Goal: Task Accomplishment & Management: Manage account settings

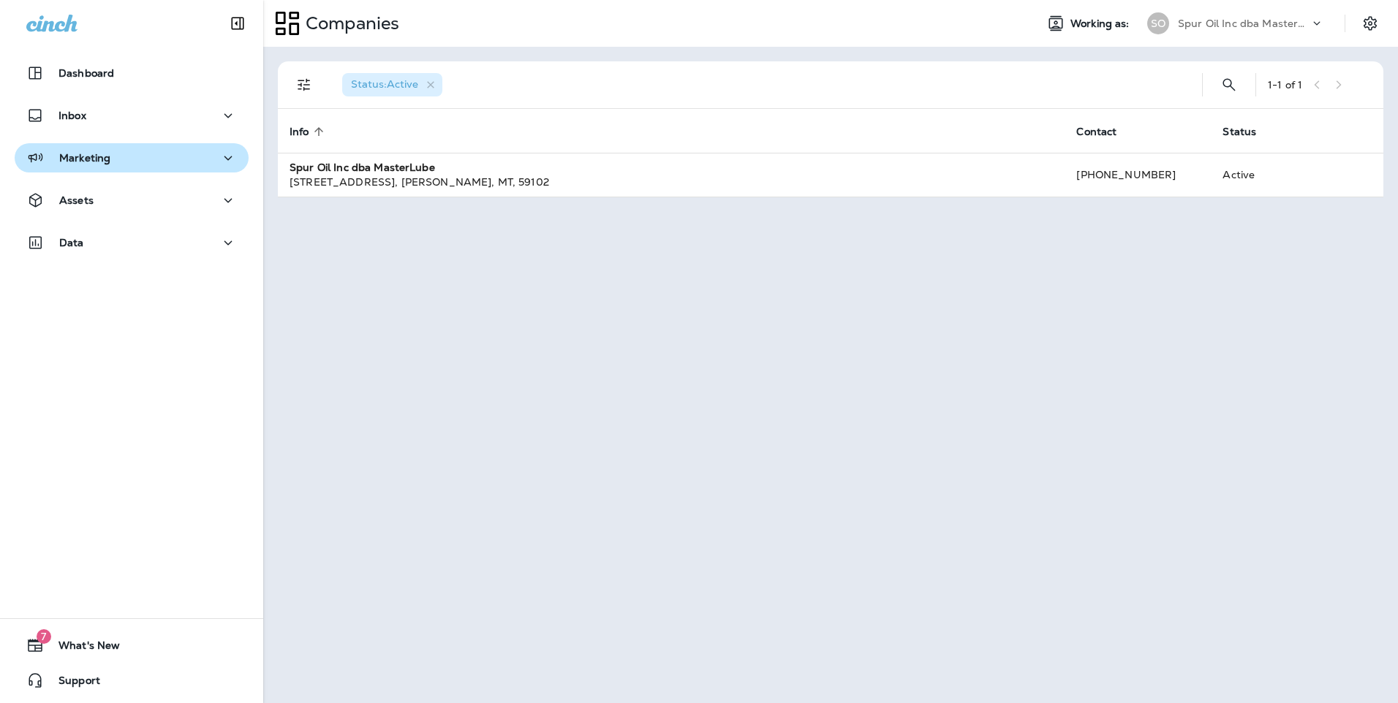
click at [137, 160] on div "Marketing" at bounding box center [131, 158] width 211 height 18
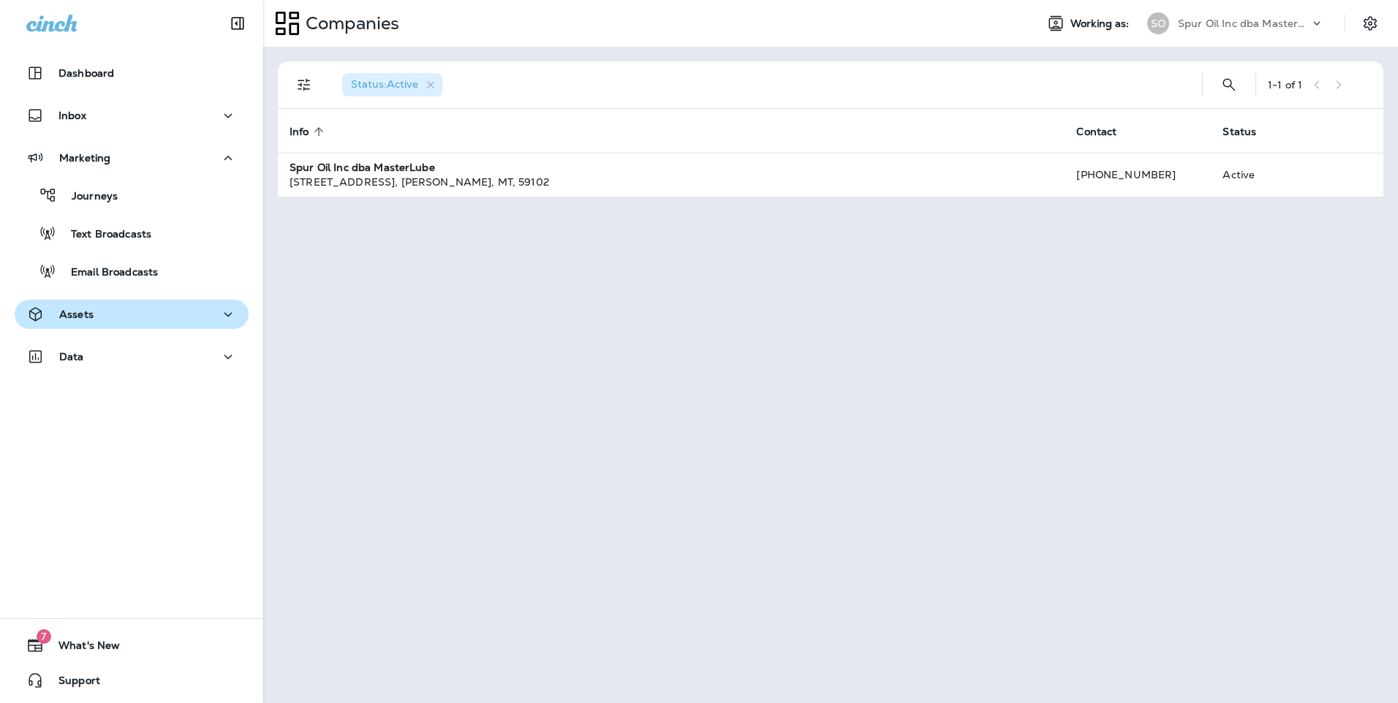
click at [126, 309] on div "Assets" at bounding box center [131, 315] width 211 height 18
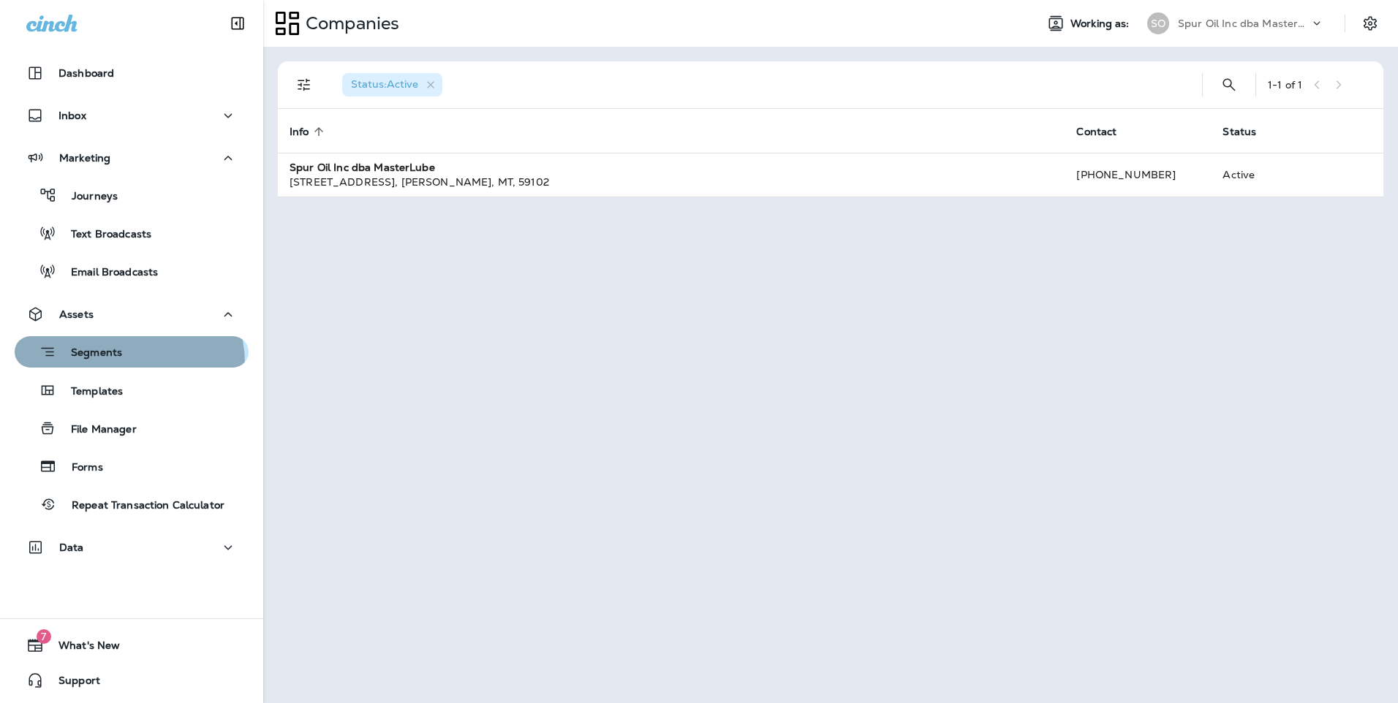
click at [115, 364] on button "Segments" at bounding box center [132, 351] width 234 height 31
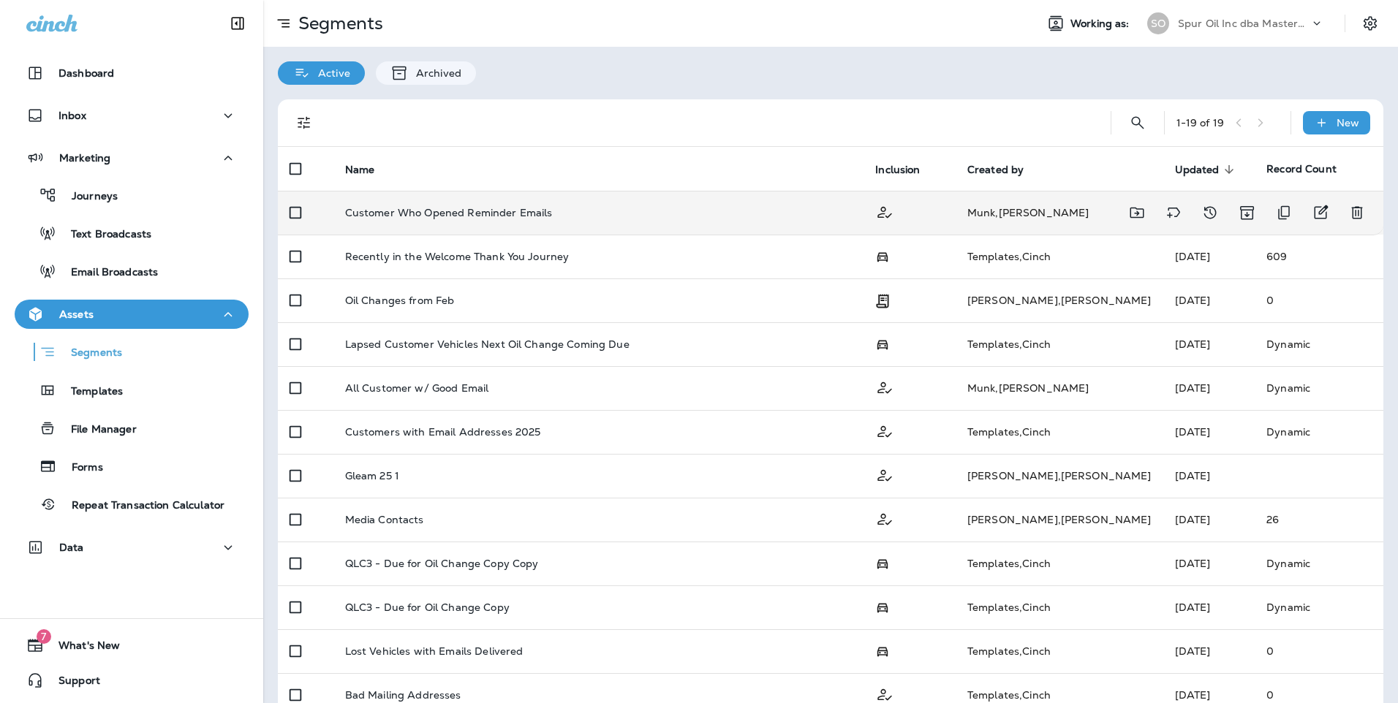
click at [539, 214] on p "Customer Who Opened Reminder Emails" at bounding box center [449, 213] width 208 height 12
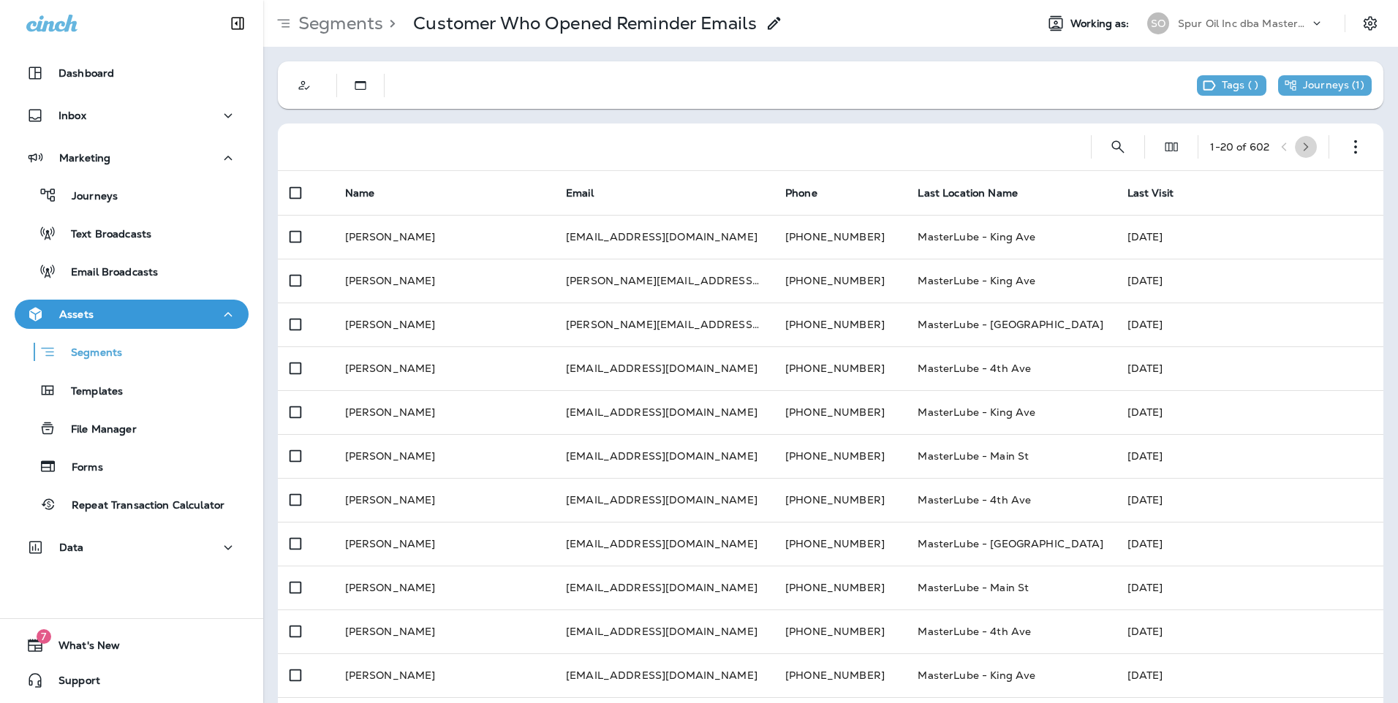
click at [1295, 148] on button "button" at bounding box center [1306, 147] width 22 height 22
click at [1273, 150] on button "button" at bounding box center [1284, 147] width 22 height 22
click at [357, 89] on use "Static" at bounding box center [360, 85] width 11 height 9
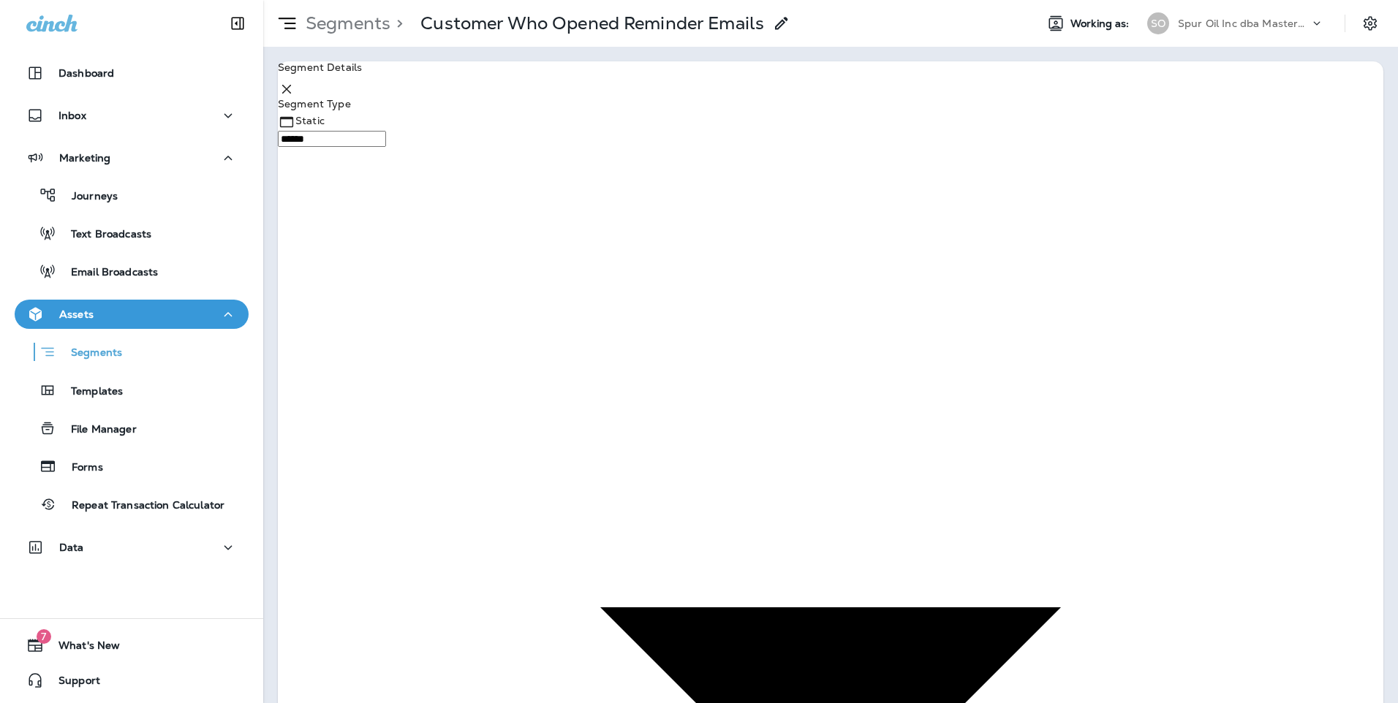
click at [295, 90] on icon at bounding box center [287, 89] width 18 height 18
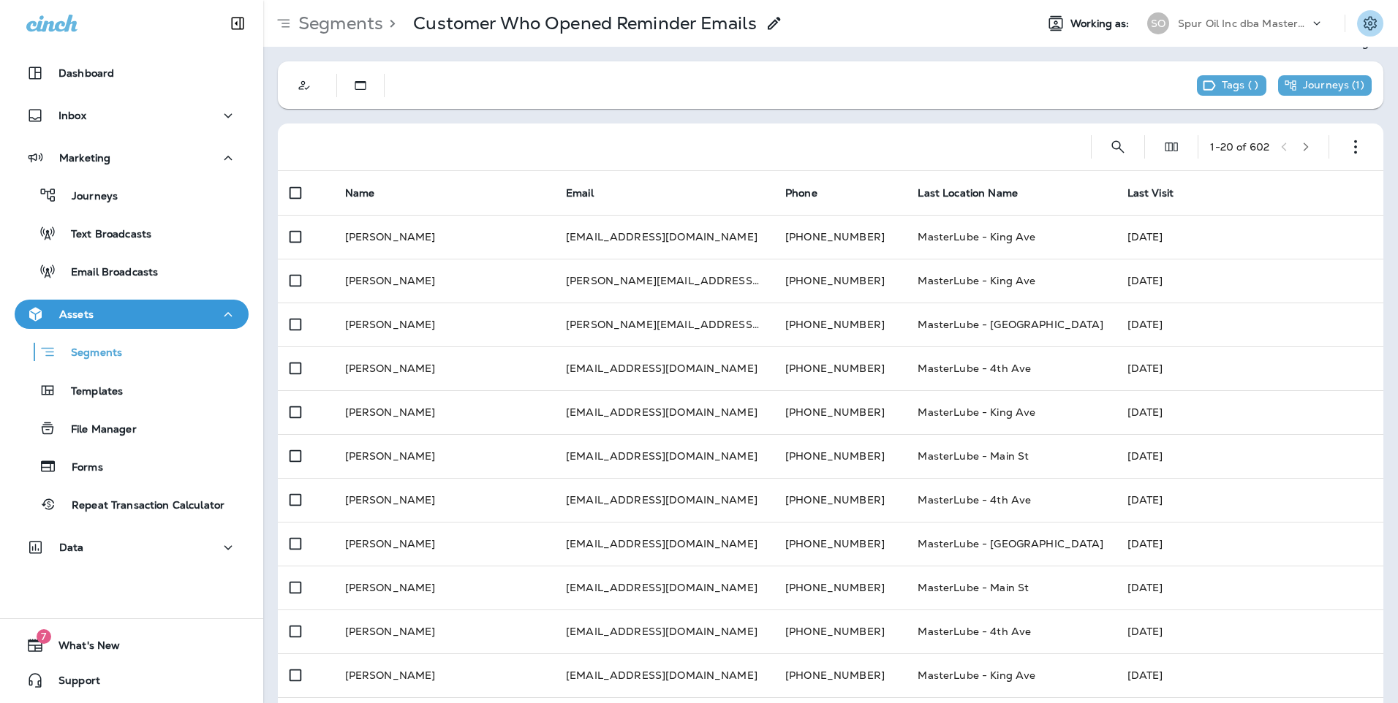
click at [1361, 25] on icon "Settings" at bounding box center [1370, 24] width 18 height 18
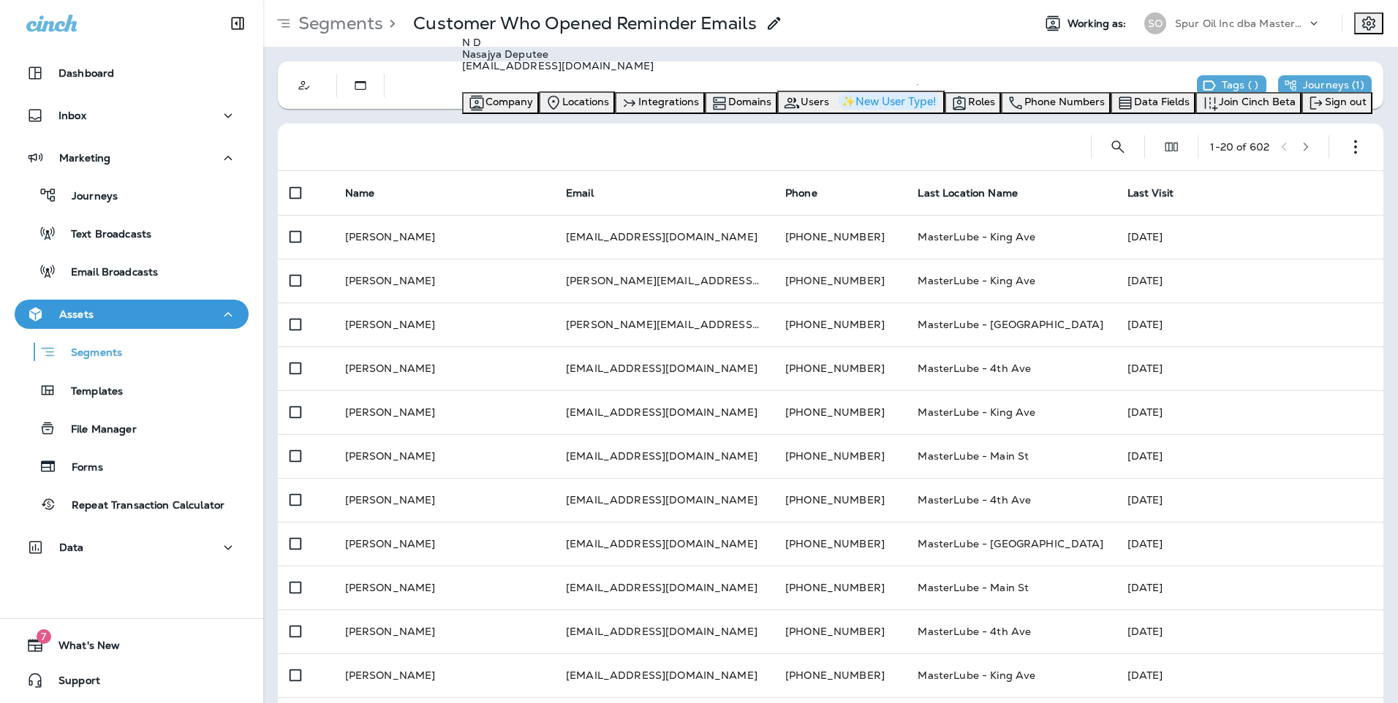
click at [999, 90] on div "Tags ( ) Journeys ( 1 )" at bounding box center [830, 85] width 1105 height 48
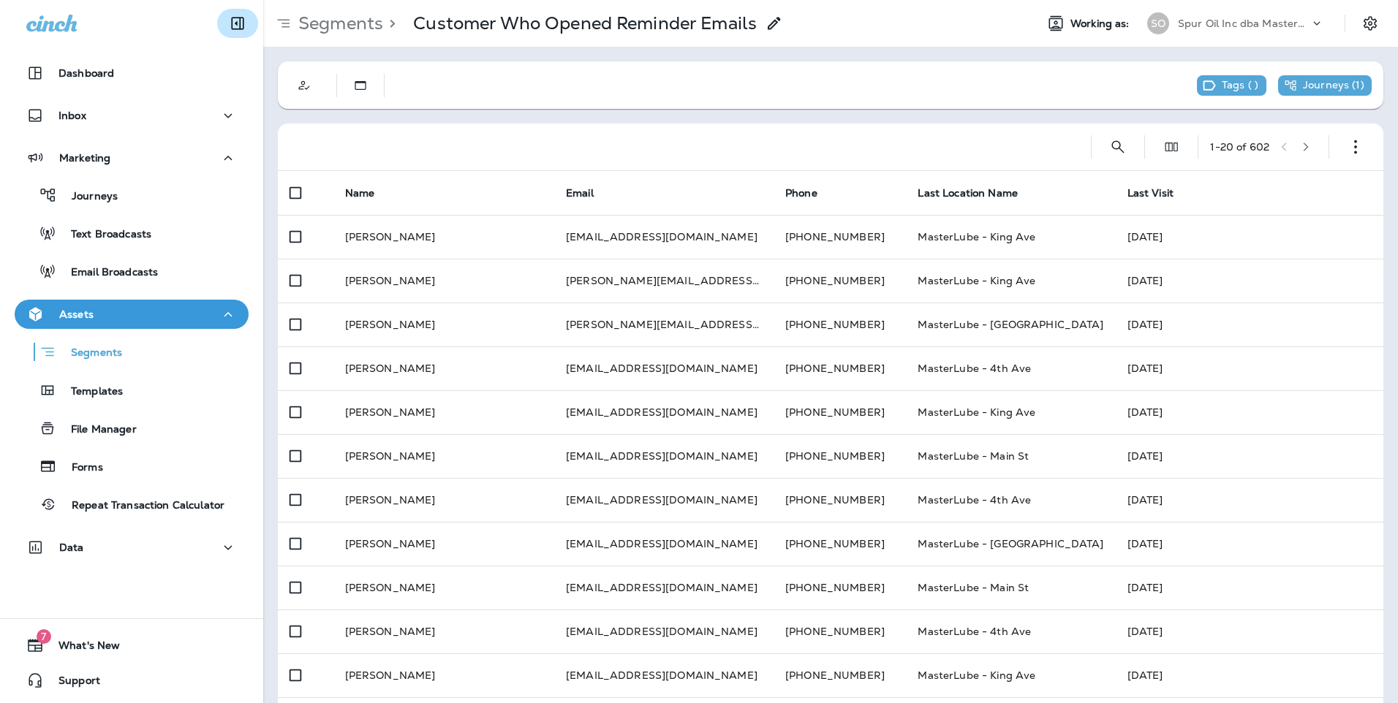
click at [232, 28] on icon "Collapse Sidebar" at bounding box center [238, 24] width 12 height 12
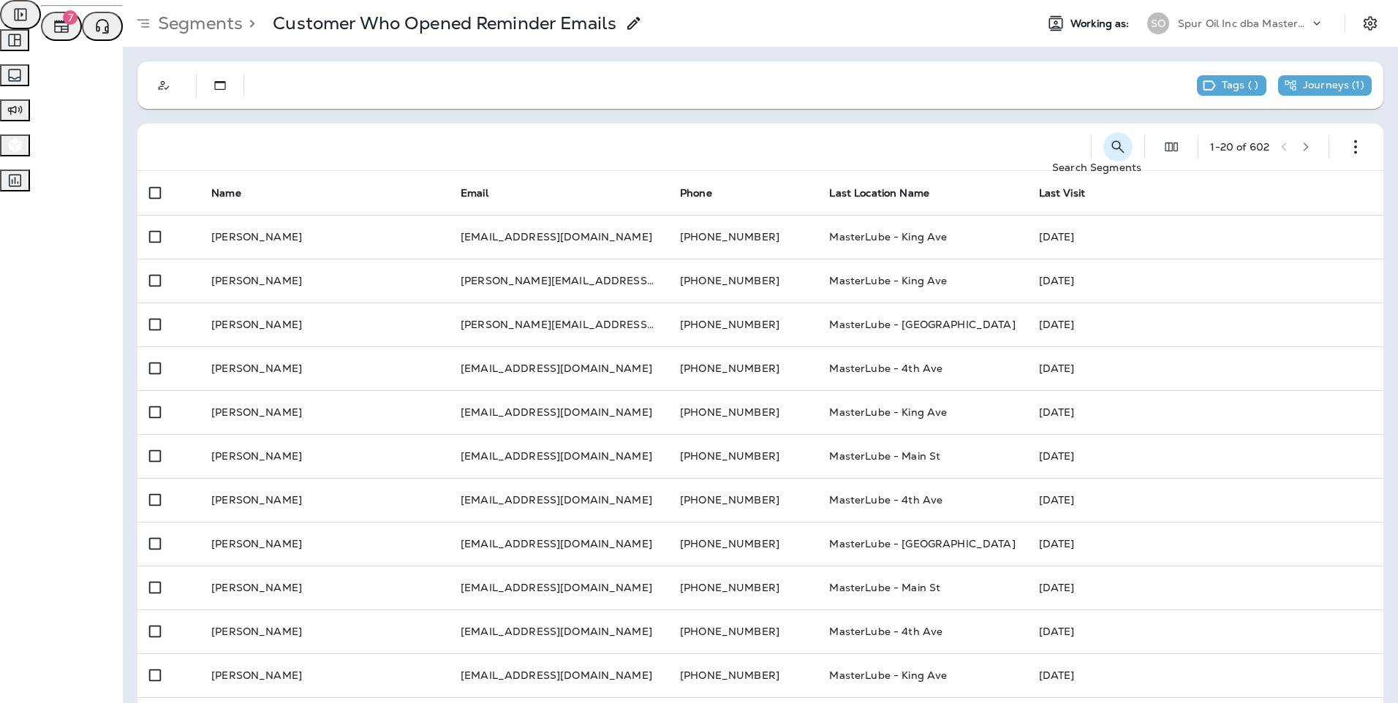
click at [1109, 145] on icon "Search Segments" at bounding box center [1118, 147] width 18 height 18
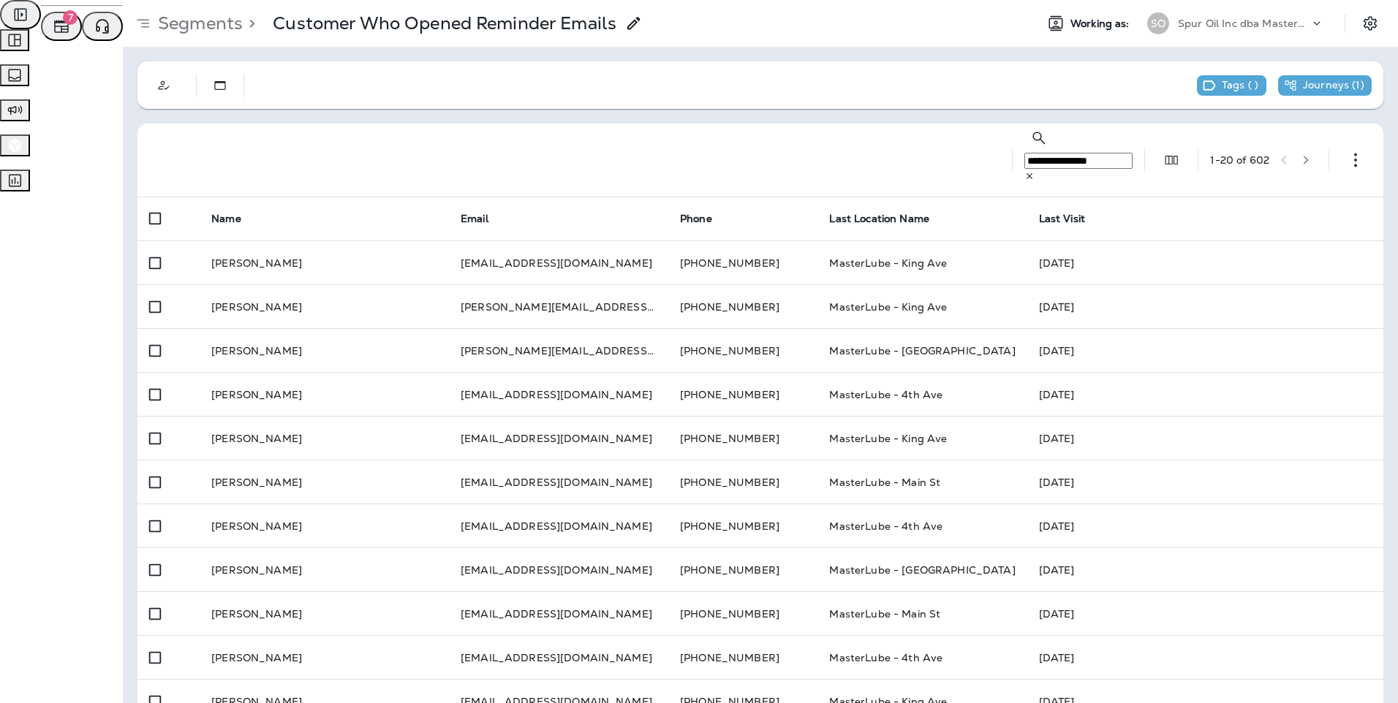
type input "**********"
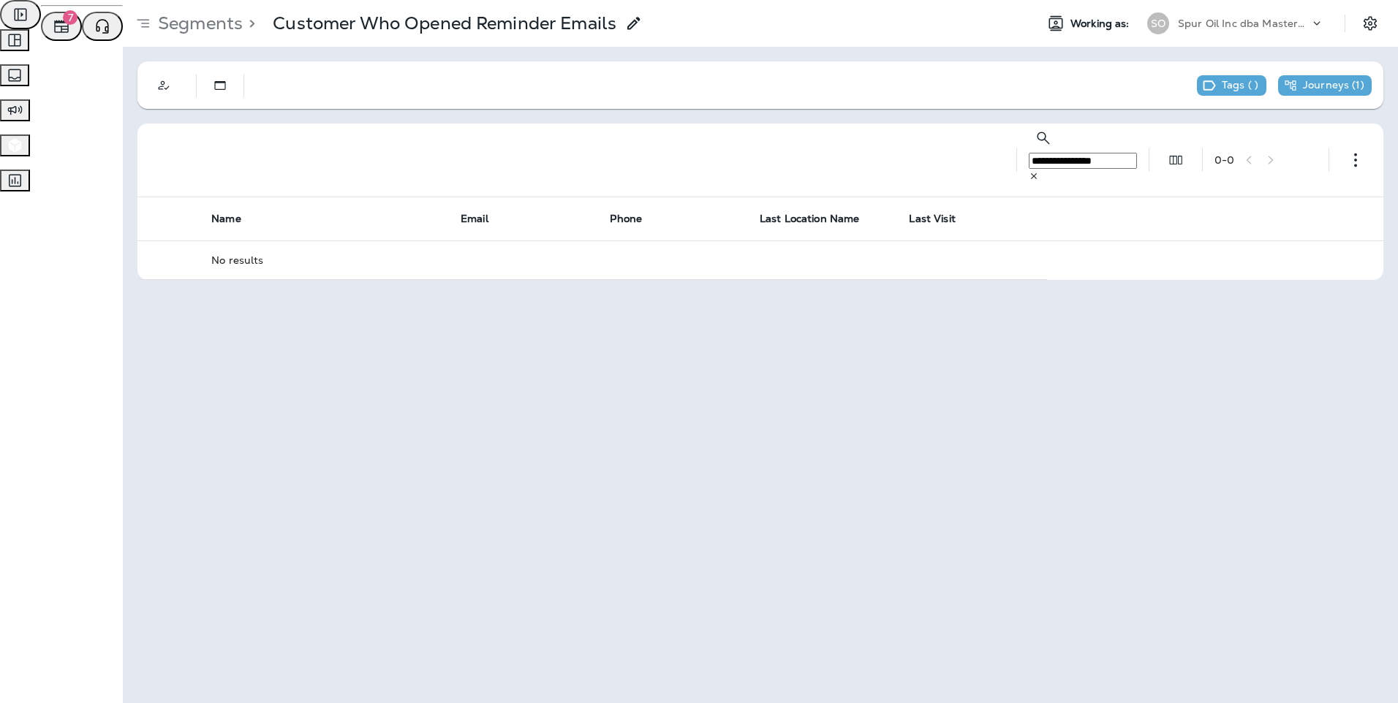
click at [1039, 171] on icon at bounding box center [1034, 176] width 10 height 10
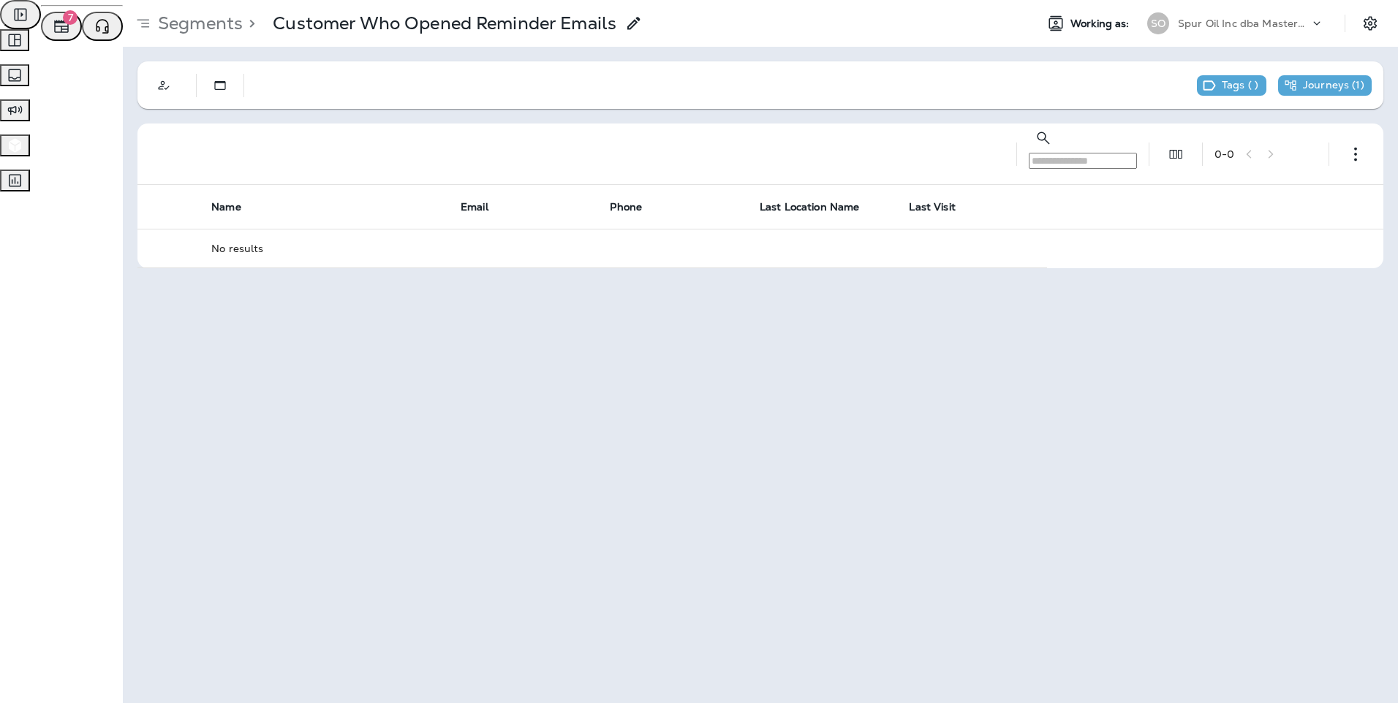
click at [1097, 153] on input "text" at bounding box center [1083, 161] width 108 height 16
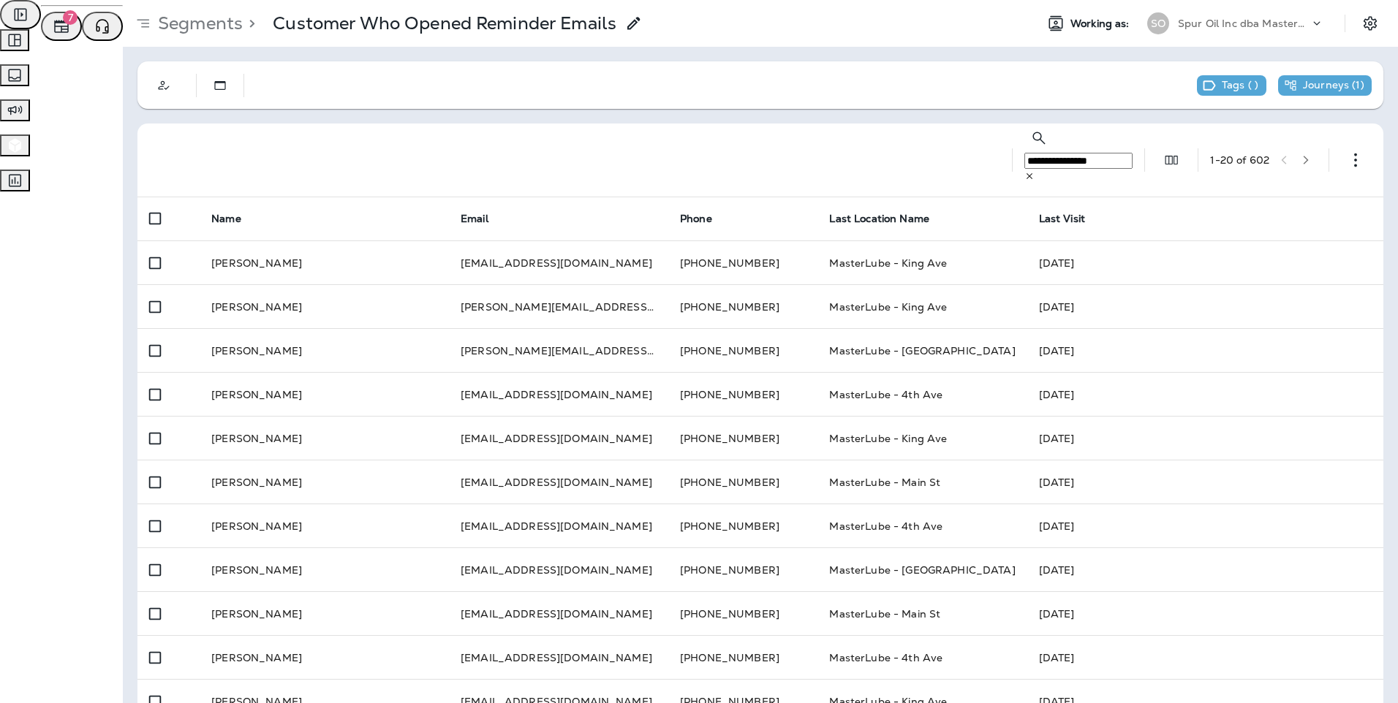
type input "**********"
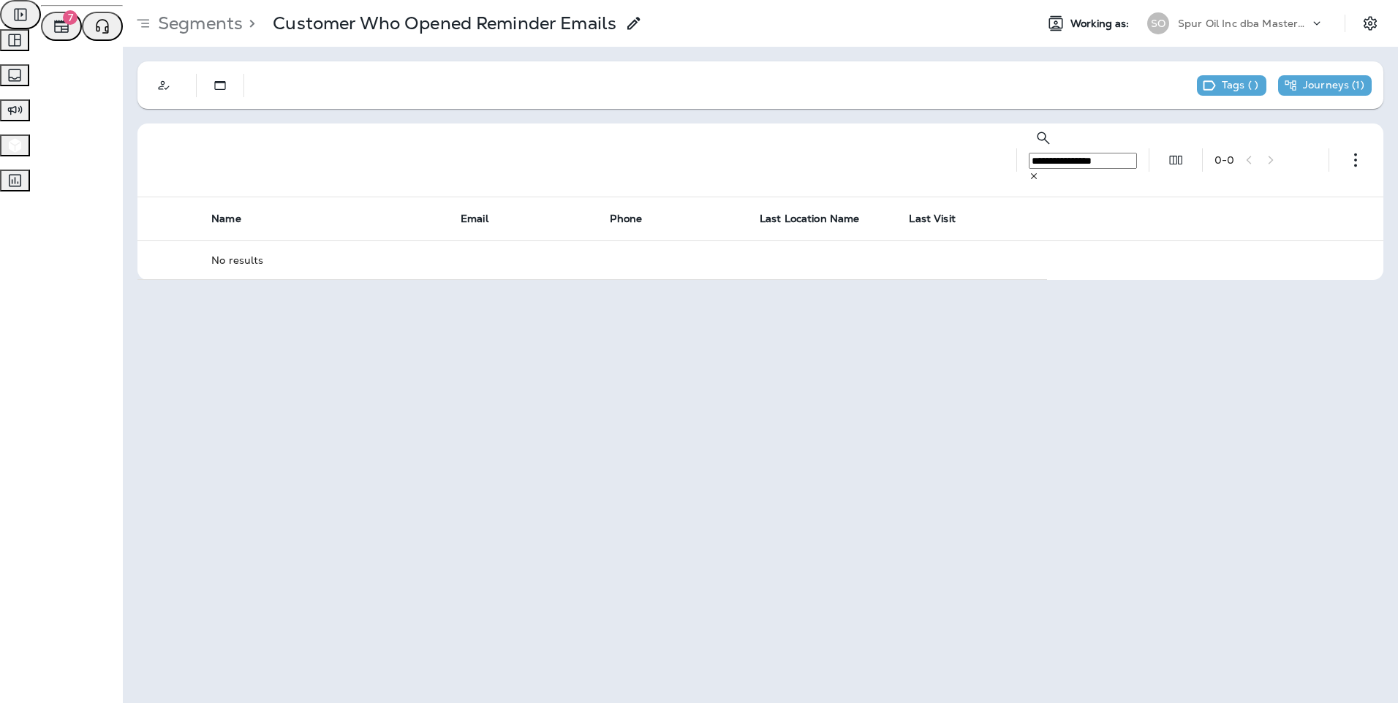
click at [1039, 171] on icon at bounding box center [1034, 176] width 10 height 10
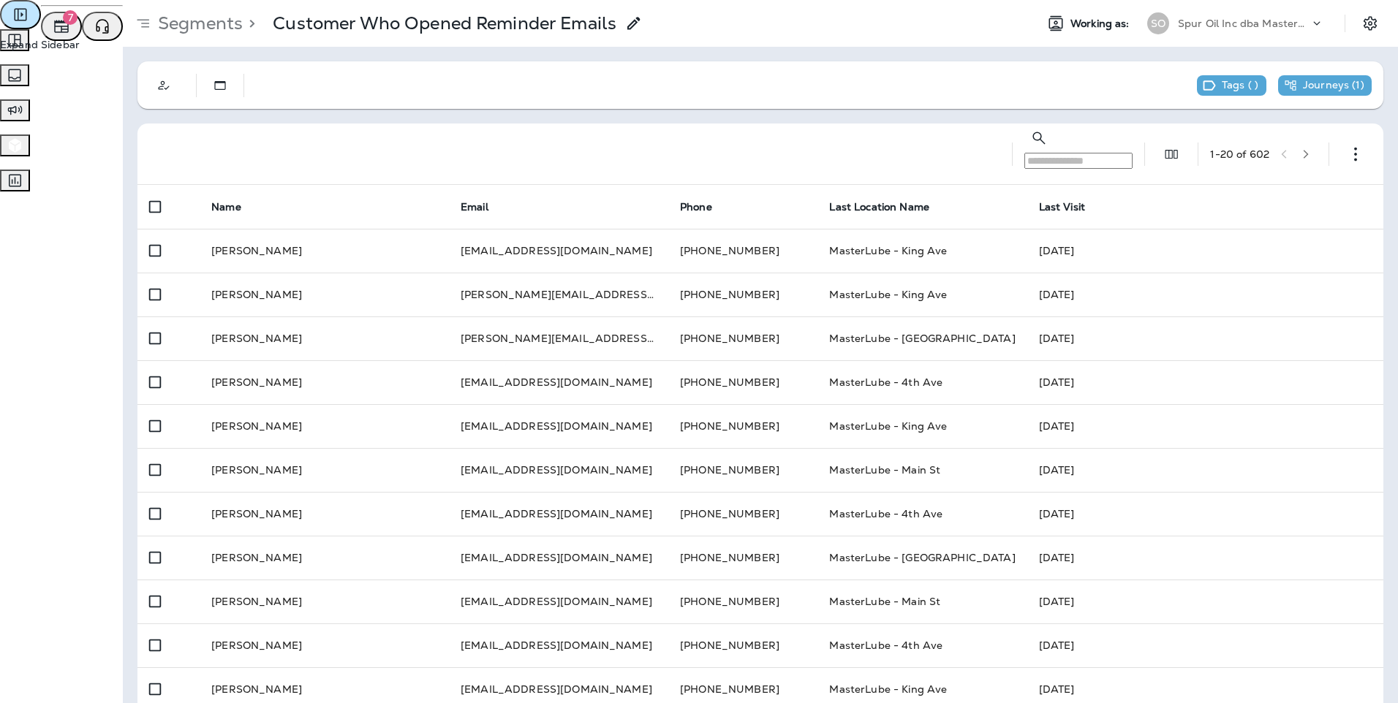
click at [35, 29] on button "Expand Sidebar" at bounding box center [20, 14] width 41 height 29
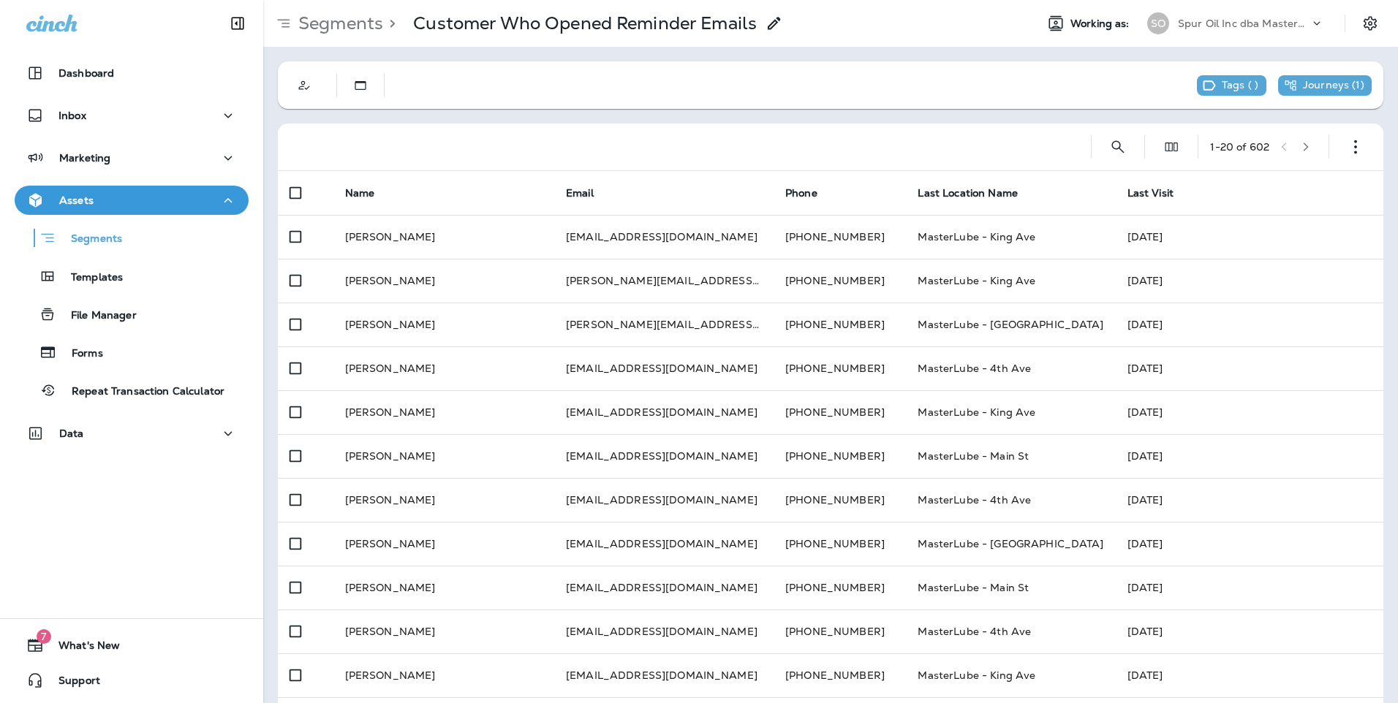
click at [120, 418] on div "Dashboard Inbox Marketing Assets Segments Templates File Manager Forms Repeat T…" at bounding box center [131, 256] width 263 height 425
click at [120, 426] on div "Data" at bounding box center [131, 434] width 211 height 18
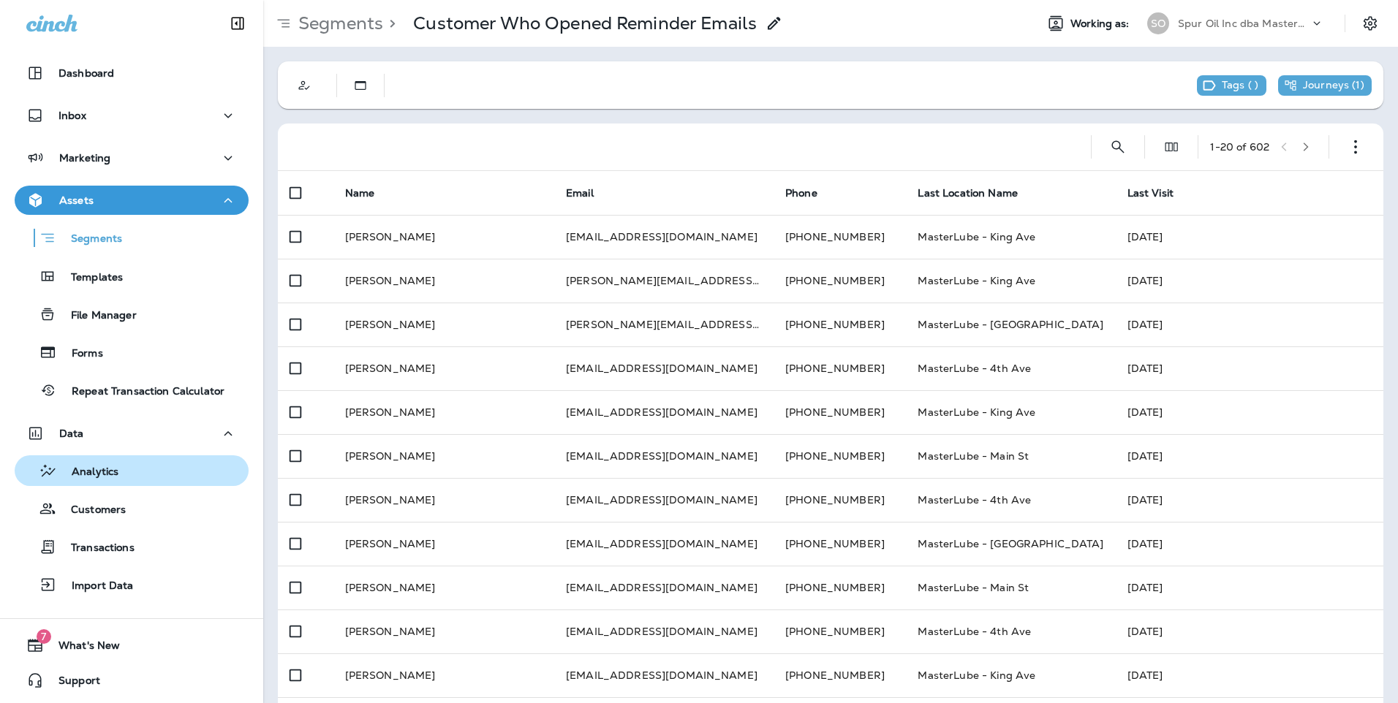
click at [143, 462] on div "Analytics" at bounding box center [131, 471] width 222 height 22
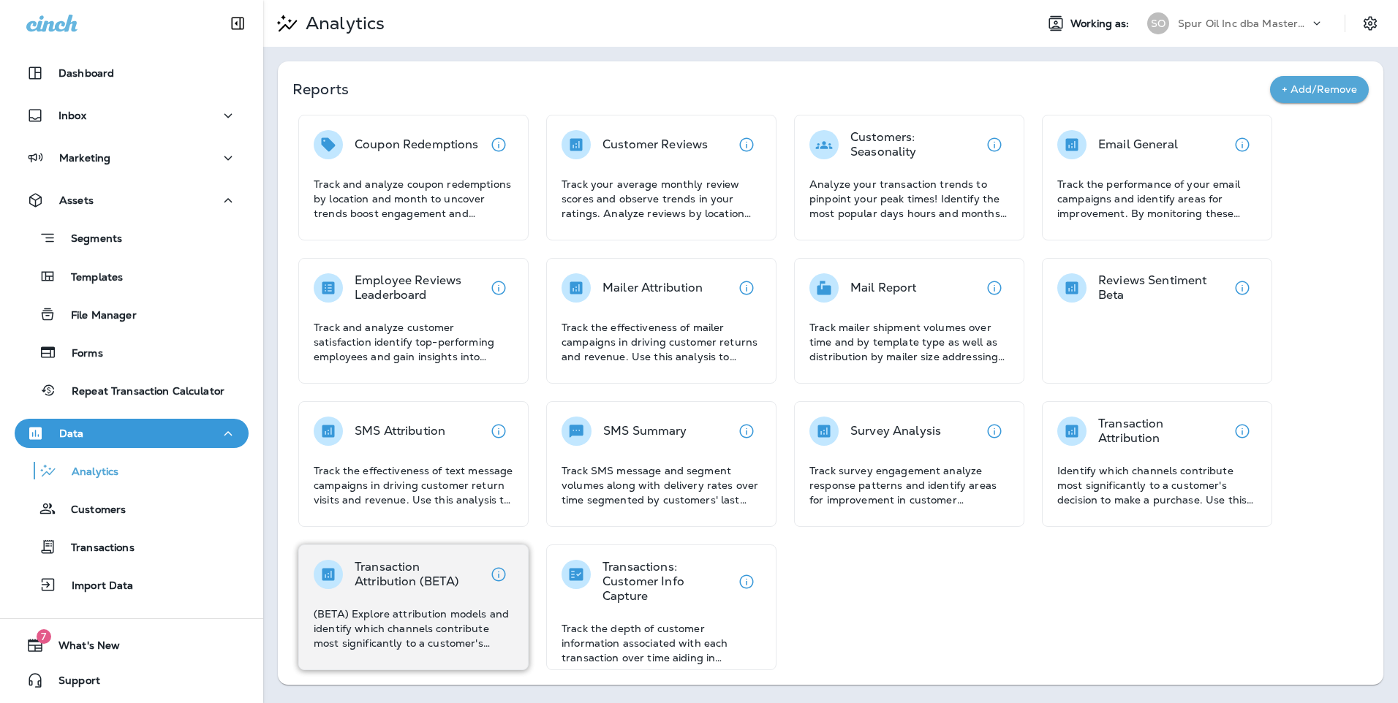
click at [393, 558] on div "Transaction Attribution (BETA) (BETA) Explore attribution models and identify w…" at bounding box center [413, 608] width 230 height 126
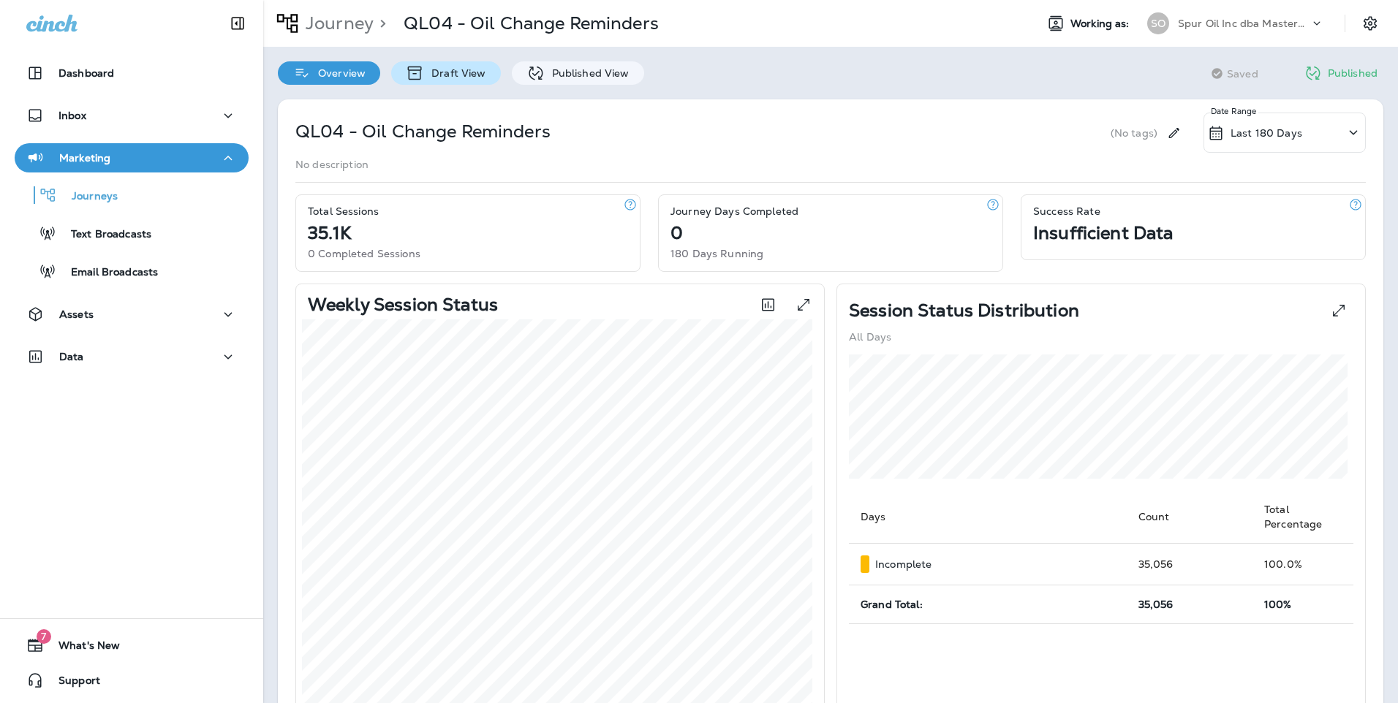
click at [459, 79] on p "Draft View" at bounding box center [454, 73] width 61 height 12
